Goal: Information Seeking & Learning: Learn about a topic

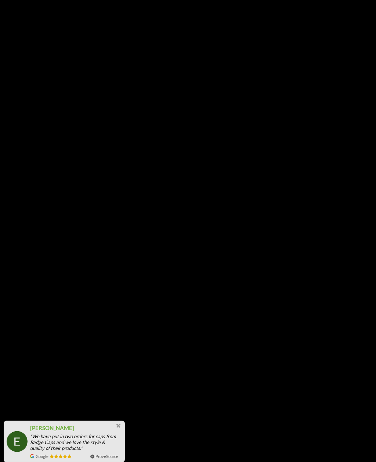
scroll to position [2475, 0]
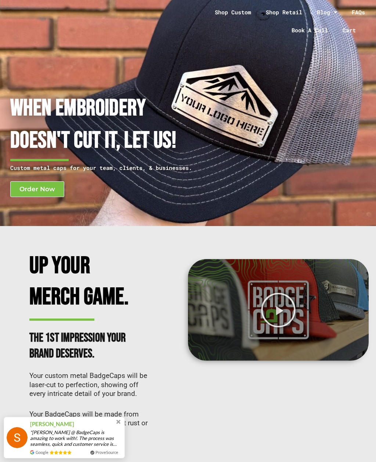
click at [239, 16] on link "Shop Custom" at bounding box center [232, 12] width 51 height 17
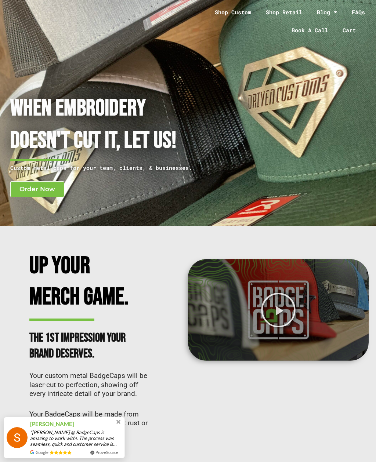
click at [239, 14] on link "Shop Custom" at bounding box center [232, 12] width 51 height 17
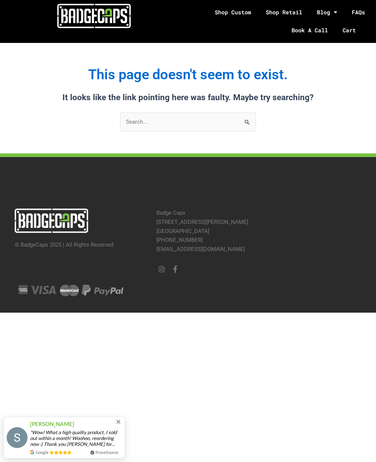
click at [349, 33] on link "Cart" at bounding box center [353, 30] width 37 height 19
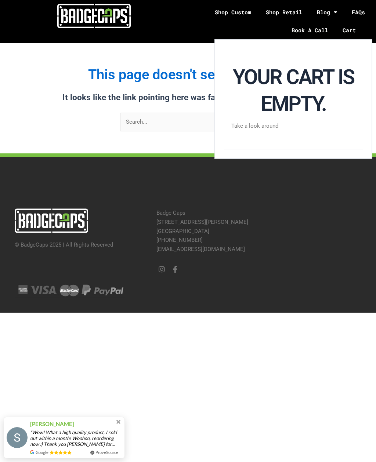
click at [292, 10] on link "Shop Retail" at bounding box center [284, 12] width 51 height 17
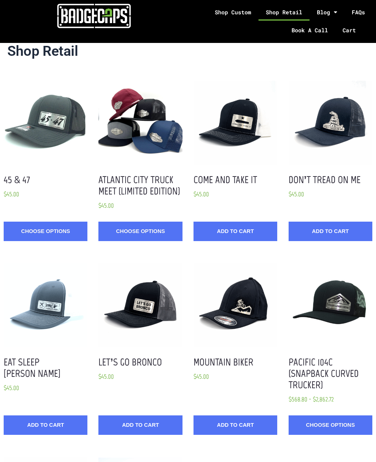
click at [244, 18] on link "Shop Custom" at bounding box center [232, 12] width 51 height 17
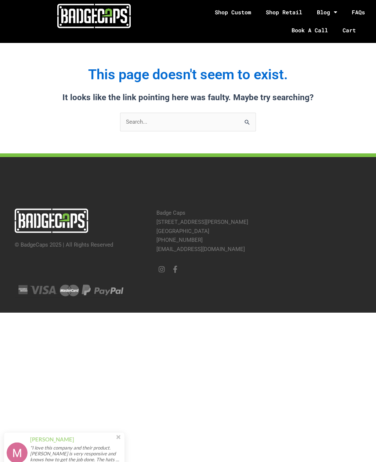
click at [316, 29] on link "Book A Call" at bounding box center [309, 30] width 51 height 19
click at [363, 9] on link "FAQs" at bounding box center [358, 12] width 28 height 17
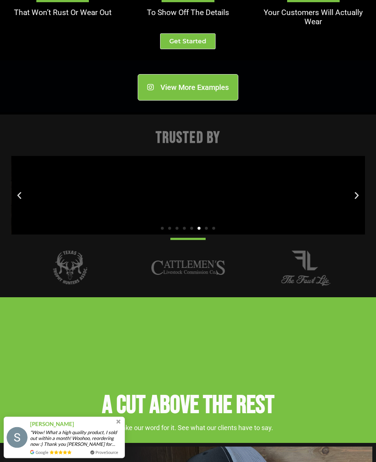
scroll to position [919, 0]
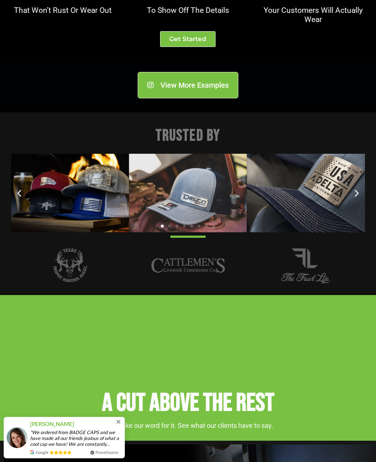
click at [68, 284] on img "6 / 7" at bounding box center [69, 266] width 73 height 37
click at [70, 284] on img "6 / 7" at bounding box center [69, 266] width 73 height 37
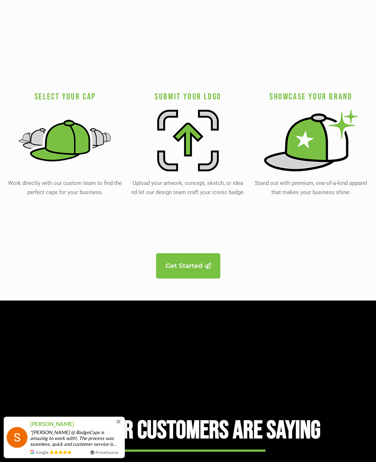
scroll to position [1713, 0]
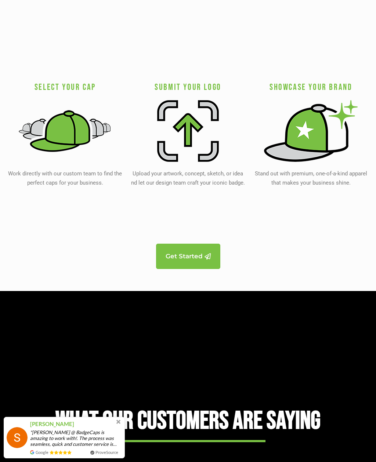
click at [61, 154] on img at bounding box center [65, 131] width 94 height 62
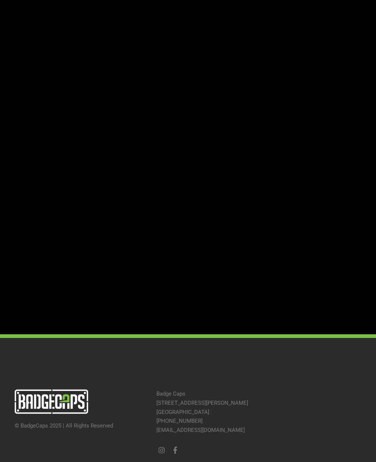
scroll to position [1040, 0]
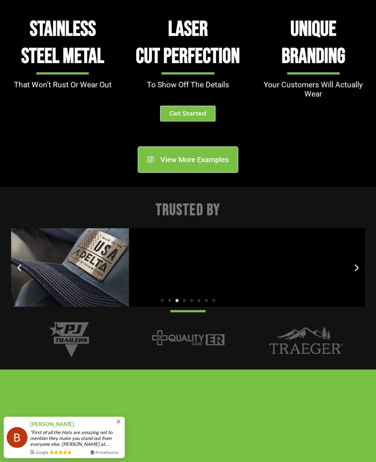
scroll to position [845, 0]
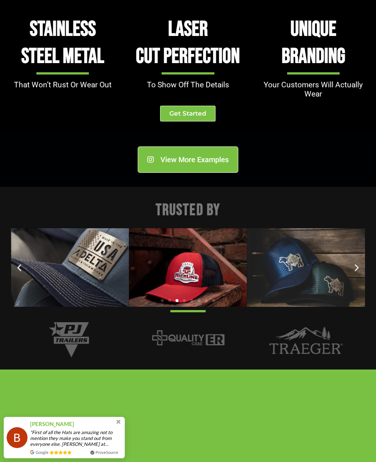
click at [178, 117] on span "Get Started" at bounding box center [187, 114] width 37 height 6
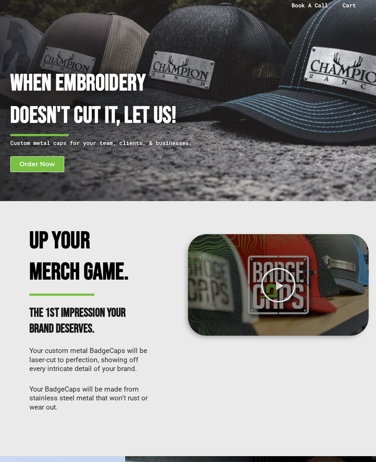
scroll to position [0, 0]
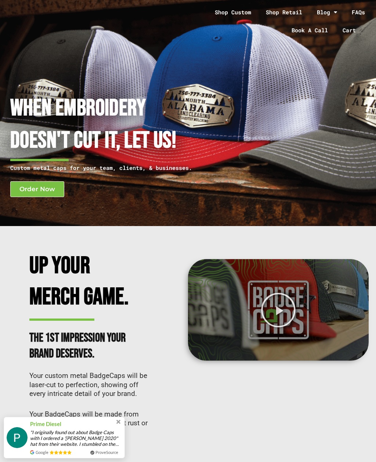
click at [317, 34] on link "Book A Call" at bounding box center [309, 30] width 51 height 19
click at [362, 15] on link "FAQs" at bounding box center [358, 12] width 28 height 17
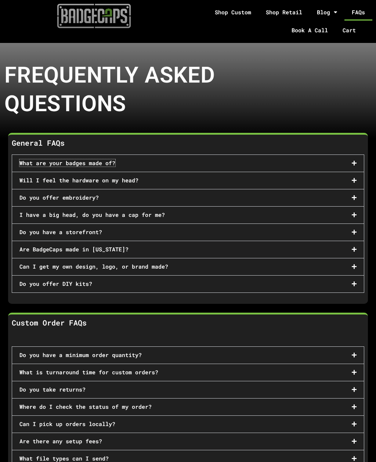
click at [32, 163] on link "What are your badges made of?" at bounding box center [67, 162] width 96 height 7
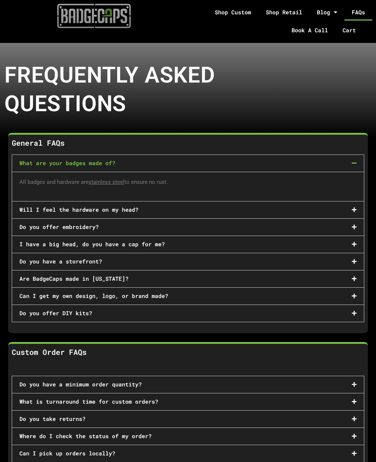
click at [237, 11] on link "Shop Custom" at bounding box center [232, 12] width 51 height 17
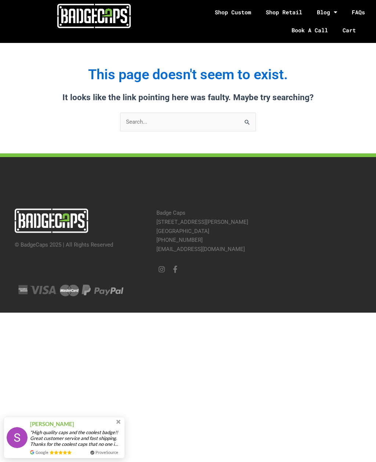
click at [285, 13] on link "Shop Retail" at bounding box center [284, 12] width 51 height 17
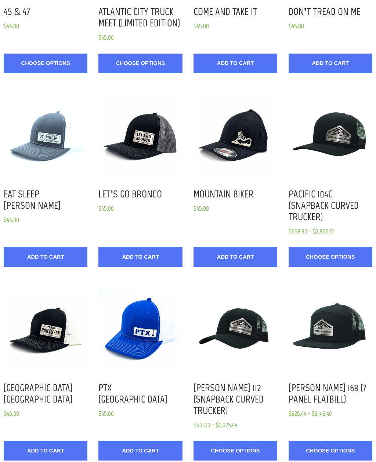
scroll to position [168, 0]
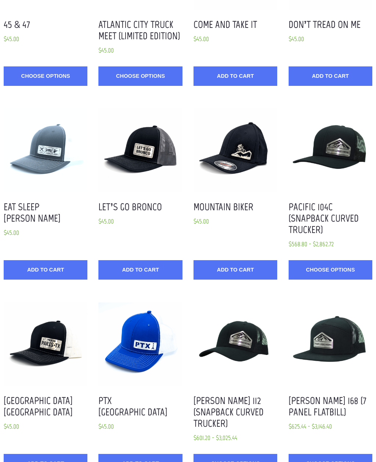
click at [37, 129] on div "Quick View" at bounding box center [46, 150] width 84 height 84
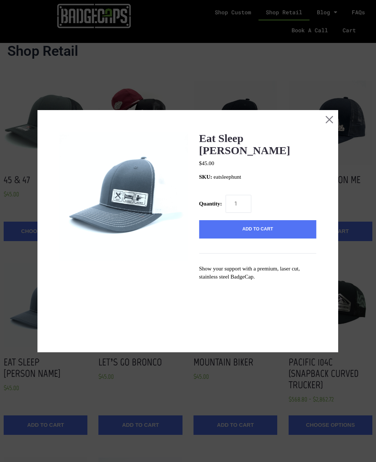
click at [330, 110] on button "Close this dialog window" at bounding box center [329, 119] width 18 height 18
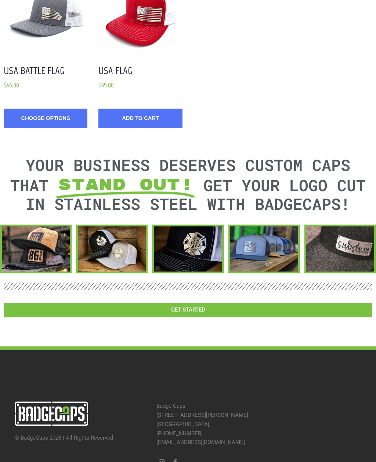
scroll to position [878, 0]
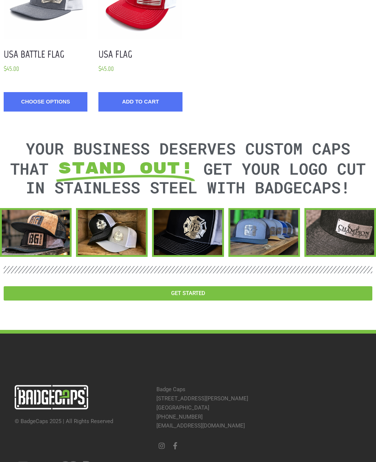
click at [30, 231] on div at bounding box center [36, 232] width 68 height 45
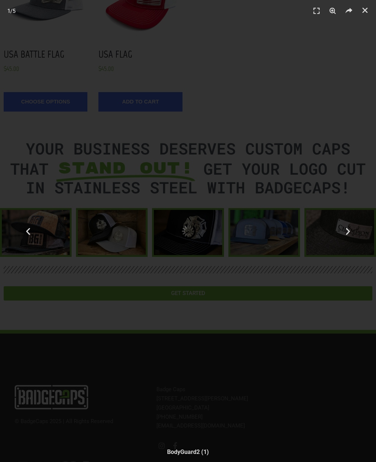
click at [40, 224] on div "Previous" at bounding box center [28, 231] width 57 height 462
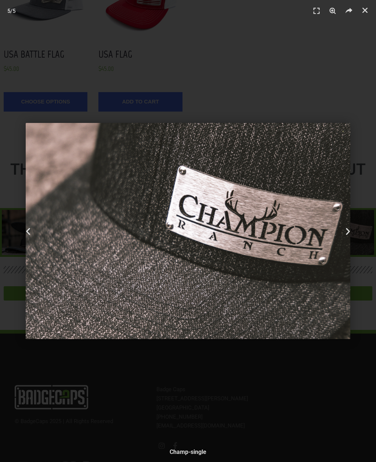
click at [348, 236] on icon "Next slide" at bounding box center [347, 231] width 9 height 9
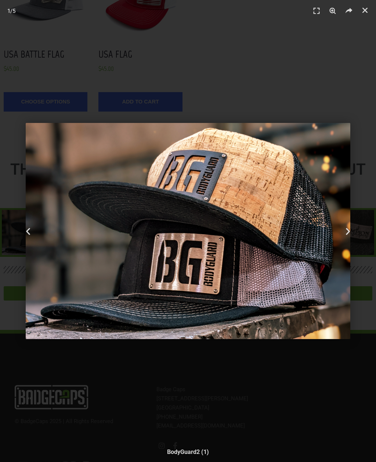
click at [344, 236] on icon "Next slide" at bounding box center [347, 231] width 9 height 9
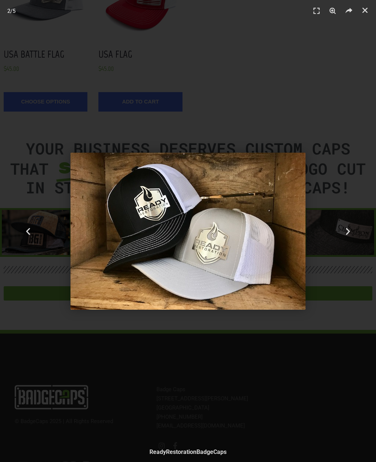
click at [344, 252] on div "Next" at bounding box center [347, 231] width 57 height 462
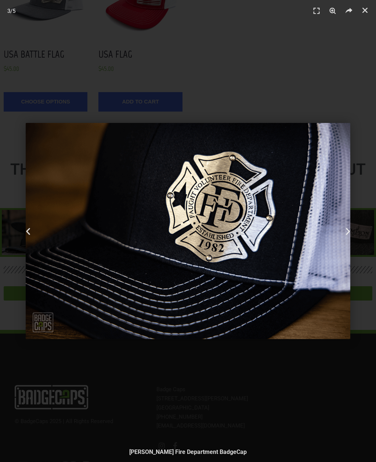
click at [342, 252] on div "Next" at bounding box center [347, 231] width 57 height 462
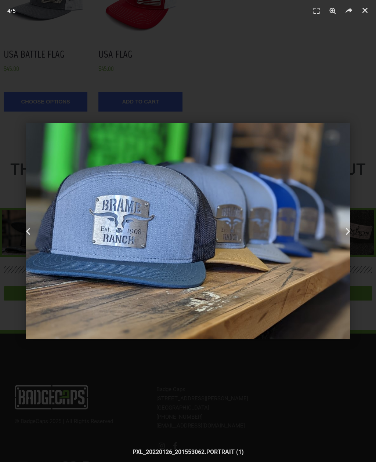
click at [349, 250] on div "Next" at bounding box center [347, 231] width 57 height 462
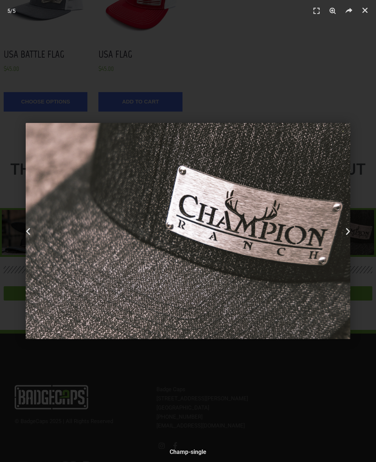
click at [347, 249] on div "Next" at bounding box center [347, 231] width 57 height 462
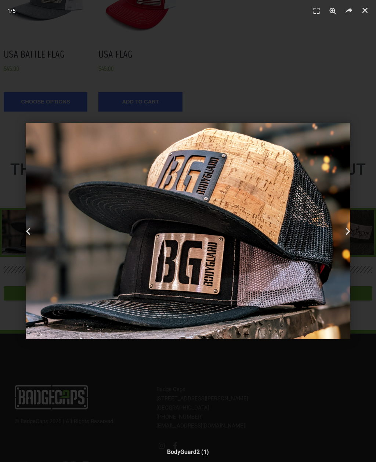
click at [347, 255] on div "Next" at bounding box center [347, 231] width 57 height 462
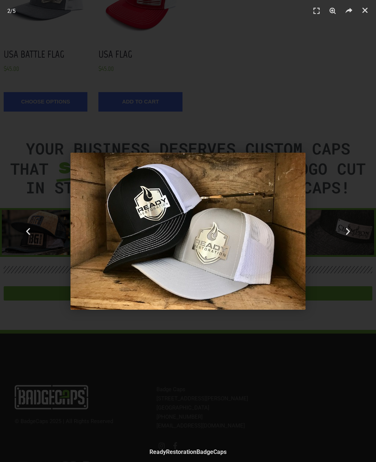
click at [344, 252] on div "Next" at bounding box center [347, 231] width 57 height 462
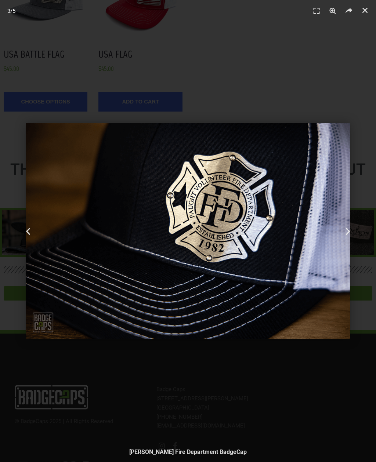
click at [343, 254] on div "Next" at bounding box center [347, 231] width 57 height 462
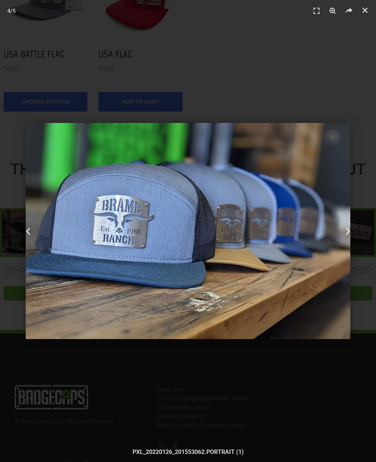
click at [343, 254] on div "Next" at bounding box center [347, 231] width 57 height 462
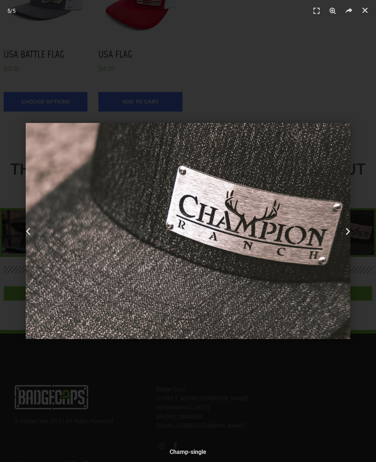
click at [342, 259] on div "Next" at bounding box center [347, 231] width 57 height 462
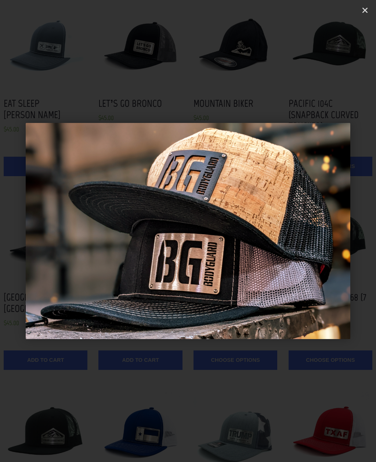
scroll to position [258, 0]
